Goal: Transaction & Acquisition: Download file/media

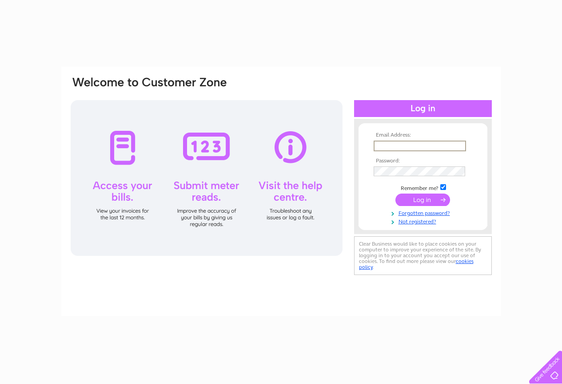
click at [390, 147] on input "text" at bounding box center [420, 145] width 92 height 11
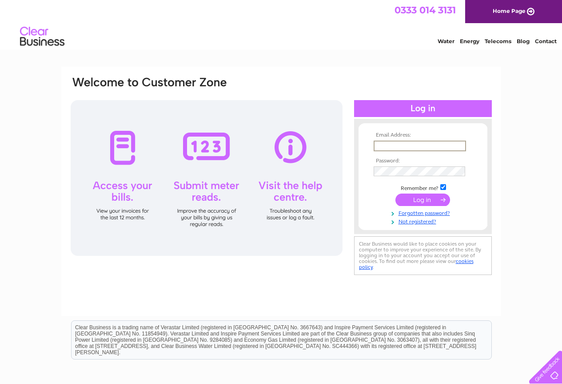
type input "[EMAIL_ADDRESS][DOMAIN_NAME]"
click at [396, 193] on input "submit" at bounding box center [423, 199] width 55 height 12
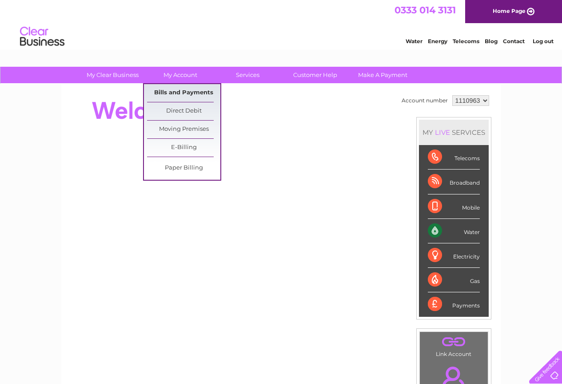
click at [187, 94] on link "Bills and Payments" at bounding box center [183, 93] width 73 height 18
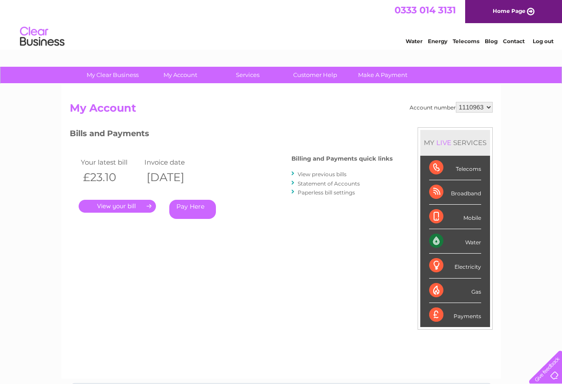
click at [125, 208] on link "." at bounding box center [117, 206] width 77 height 13
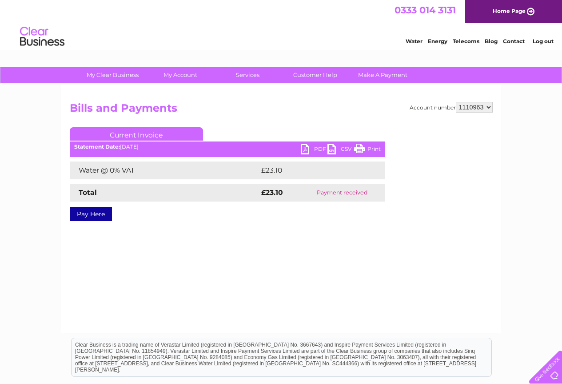
click at [306, 147] on link "PDF" at bounding box center [314, 150] width 27 height 13
